Goal: Task Accomplishment & Management: Manage account settings

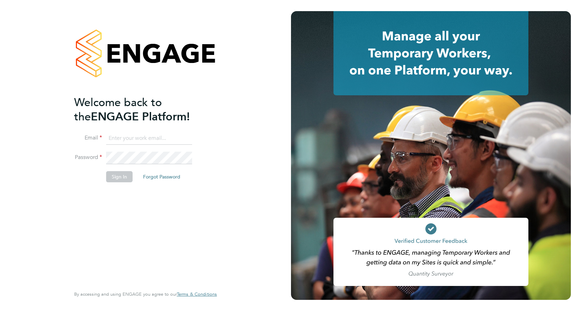
type input "gemma.hone@vistry.co.uk"
click at [119, 177] on button "Sign In" at bounding box center [119, 176] width 26 height 11
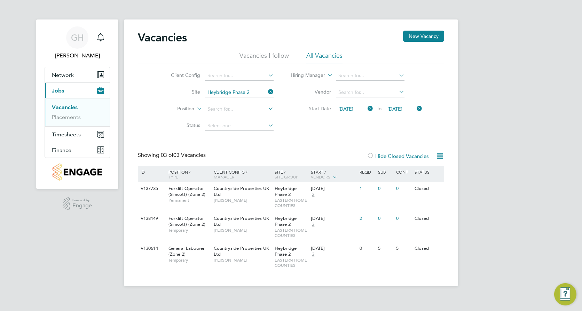
click at [366, 109] on icon at bounding box center [366, 109] width 0 height 10
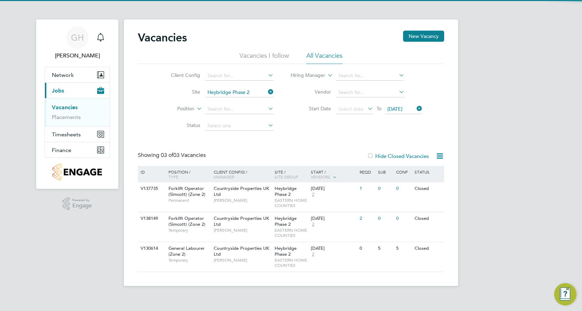
click at [415, 109] on icon at bounding box center [415, 109] width 0 height 10
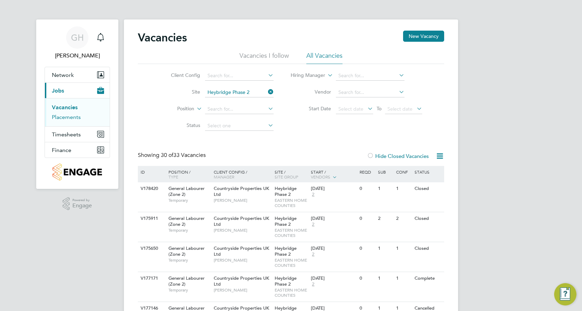
click at [63, 117] on link "Placements" at bounding box center [66, 117] width 29 height 7
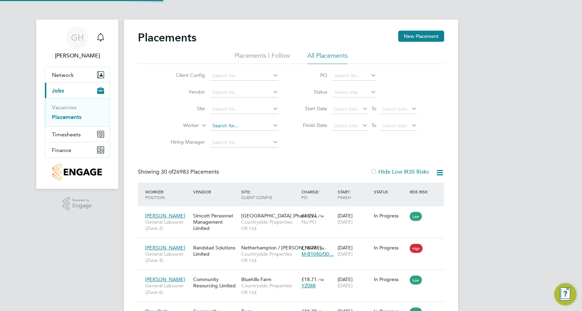
click at [243, 125] on input at bounding box center [244, 126] width 69 height 10
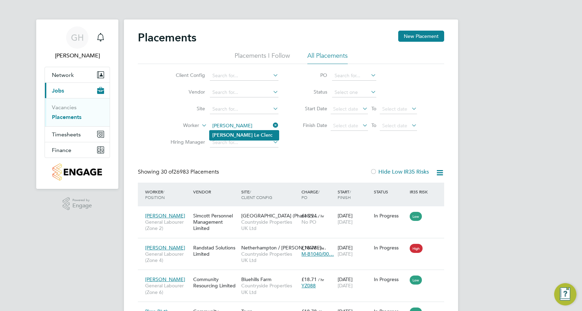
click at [261, 137] on b "Clerc" at bounding box center [267, 135] width 12 height 6
type input "[PERSON_NAME]"
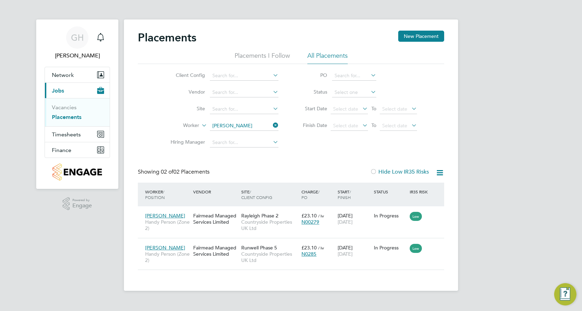
click at [271, 125] on icon at bounding box center [271, 125] width 0 height 10
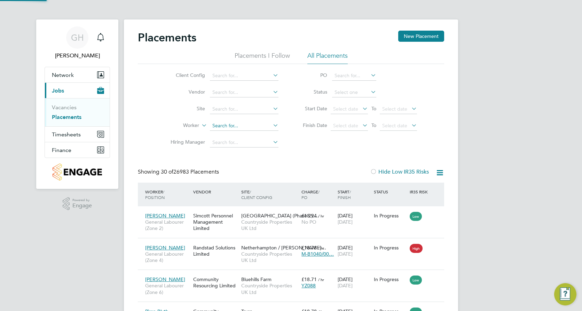
click at [250, 125] on input at bounding box center [244, 126] width 69 height 10
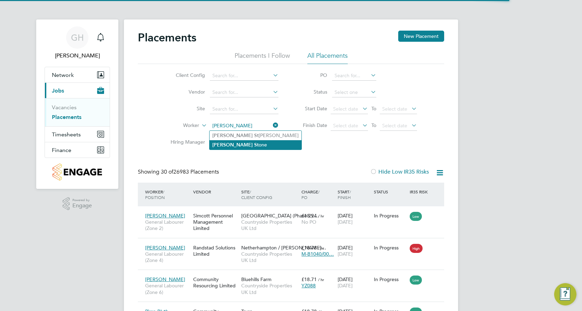
click at [254, 142] on b "St" at bounding box center [256, 145] width 5 height 6
type input "[PERSON_NAME]"
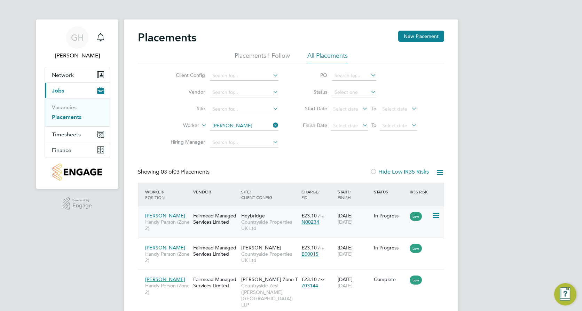
click at [275, 214] on div "Heybridge Countryside Properties UK Ltd" at bounding box center [269, 222] width 60 height 26
click at [265, 251] on span "Countryside Properties UK Ltd" at bounding box center [269, 257] width 57 height 13
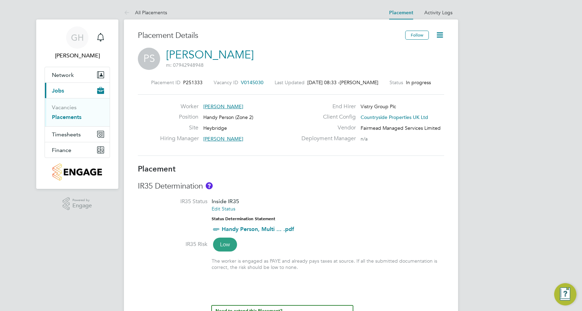
click at [440, 31] on icon at bounding box center [439, 35] width 9 height 9
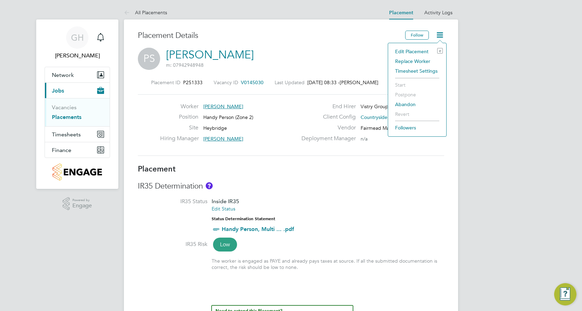
click at [412, 51] on li "Edit Placement e" at bounding box center [416, 52] width 51 height 10
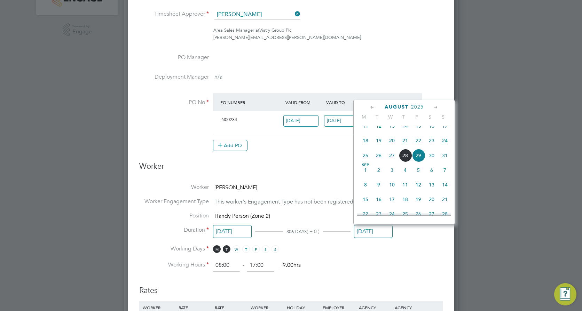
click at [371, 231] on input "[DATE]" at bounding box center [373, 231] width 39 height 13
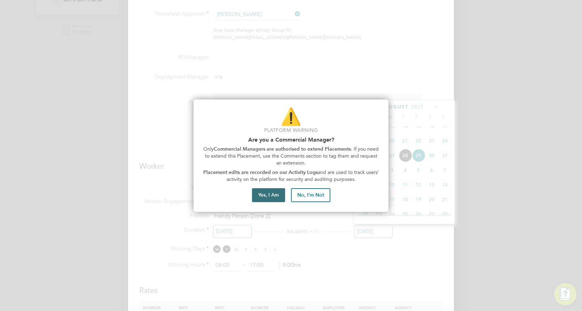
click at [268, 194] on button "Yes, I Am" at bounding box center [268, 195] width 33 height 14
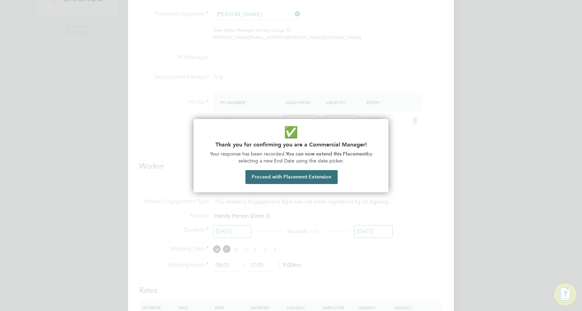
click at [257, 175] on button "Proceed with Placement Extension" at bounding box center [291, 177] width 92 height 14
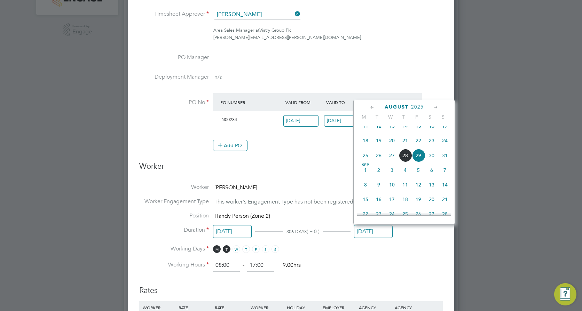
click at [434, 109] on icon at bounding box center [435, 108] width 7 height 8
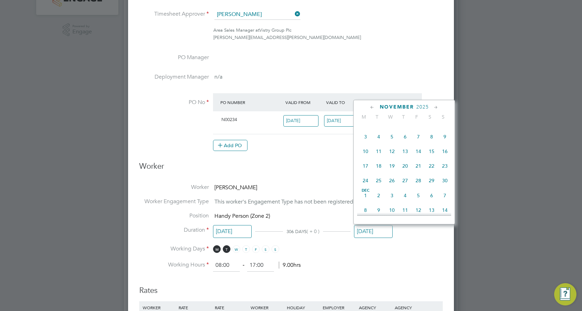
click at [434, 109] on icon at bounding box center [435, 108] width 7 height 8
click at [392, 185] on span "31" at bounding box center [391, 178] width 13 height 13
type input "31 Dec 2025"
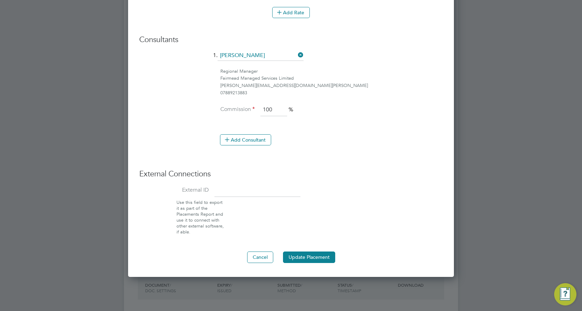
scroll to position [557, 0]
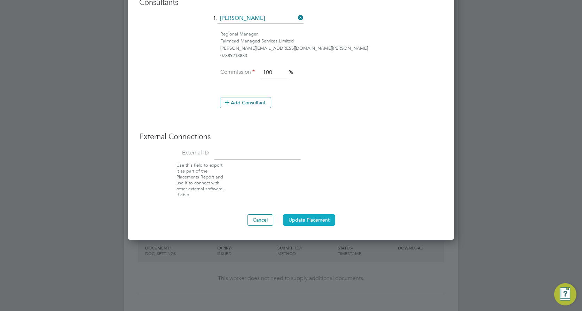
click at [310, 217] on button "Update Placement" at bounding box center [309, 219] width 52 height 11
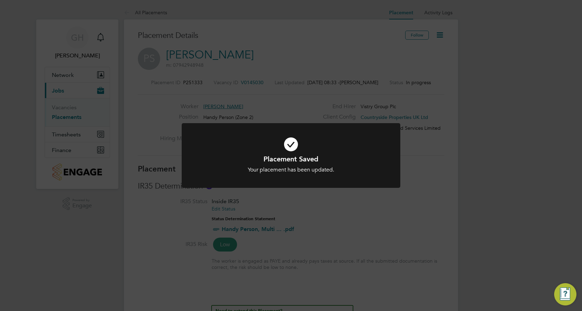
scroll to position [21, 49]
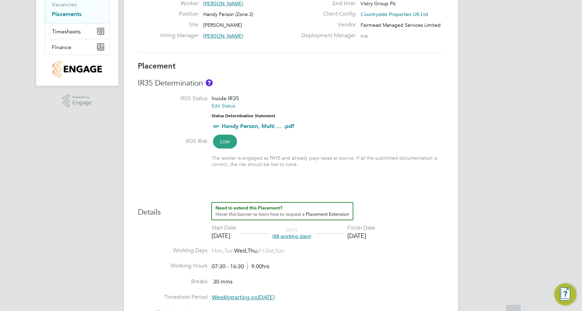
scroll to position [104, 0]
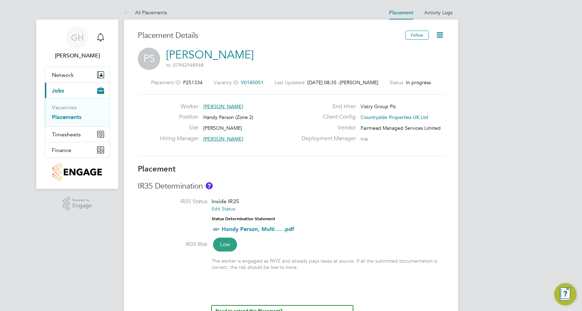
click at [443, 35] on icon at bounding box center [439, 35] width 9 height 9
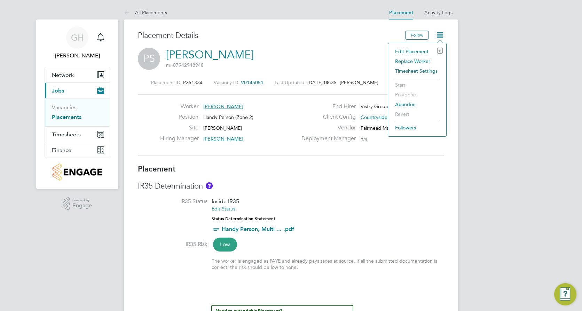
click at [416, 53] on li "Edit Placement e" at bounding box center [416, 52] width 51 height 10
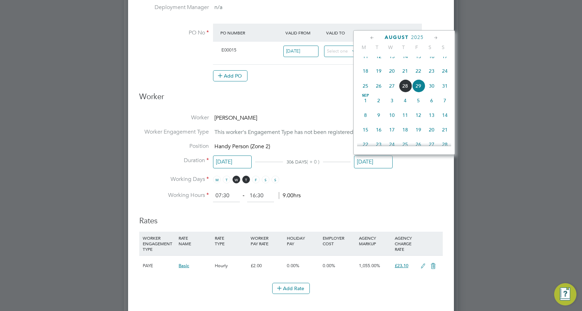
click at [377, 161] on input "[DATE]" at bounding box center [373, 162] width 39 height 13
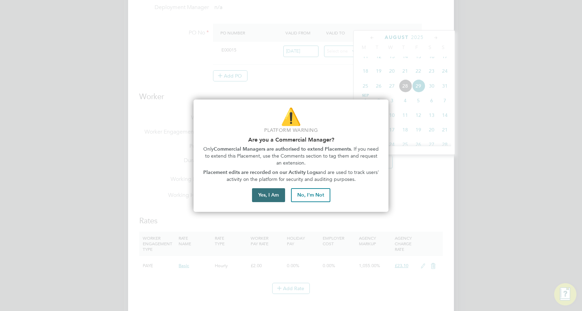
click at [261, 195] on button "Yes, I Am" at bounding box center [268, 195] width 33 height 14
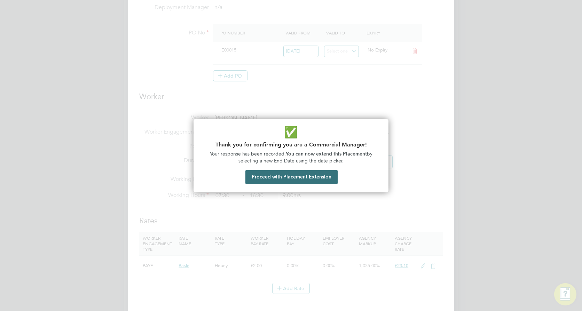
click at [267, 178] on button "Proceed with Placement Extension" at bounding box center [291, 177] width 92 height 14
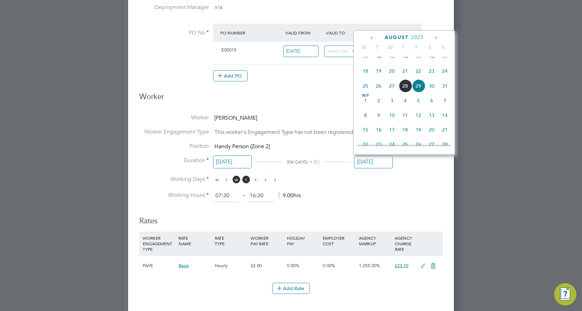
click at [439, 38] on div "August 2025" at bounding box center [404, 37] width 94 height 7
click at [436, 38] on icon at bounding box center [435, 38] width 7 height 8
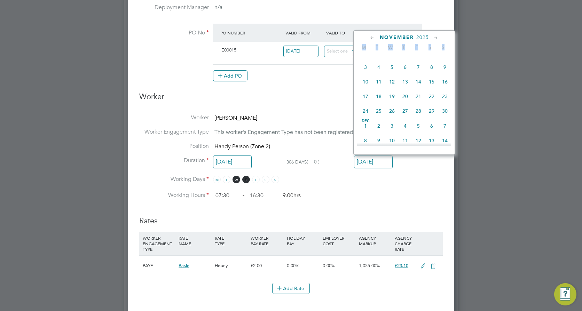
click at [436, 38] on icon at bounding box center [435, 38] width 7 height 8
click at [391, 116] on span "31" at bounding box center [391, 109] width 13 height 13
type input "31 Dec 2025"
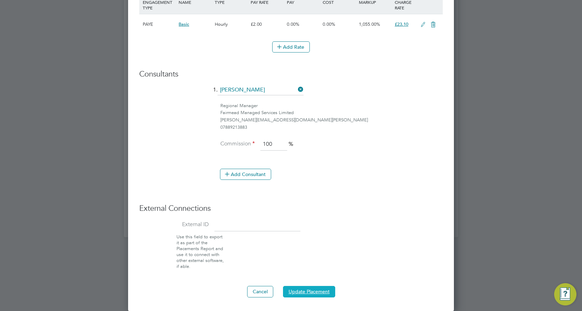
click at [306, 293] on button "Update Placement" at bounding box center [309, 291] width 52 height 11
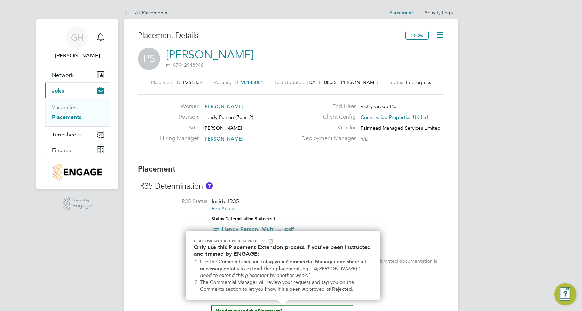
scroll to position [12, 0]
